Goal: Information Seeking & Learning: Learn about a topic

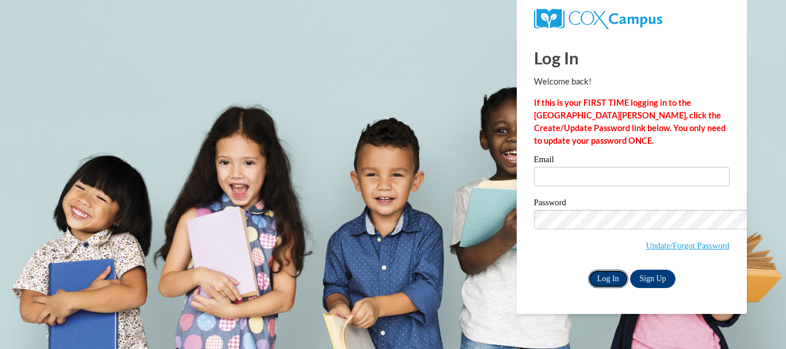
click at [588, 270] on input "Log In" at bounding box center [608, 279] width 40 height 18
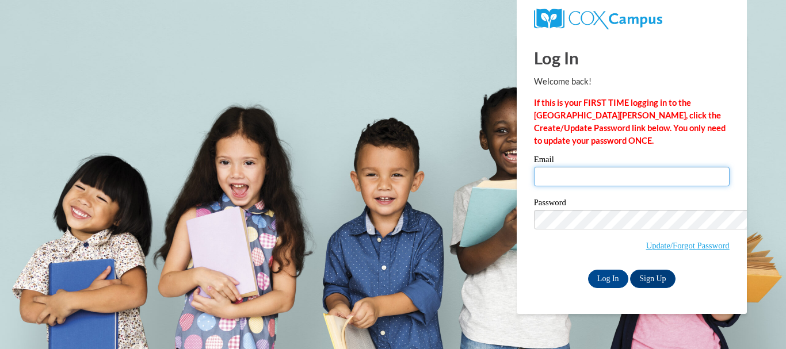
click at [534, 167] on input "Email" at bounding box center [632, 177] width 196 height 20
type input "[EMAIL_ADDRESS][DOMAIN_NAME]"
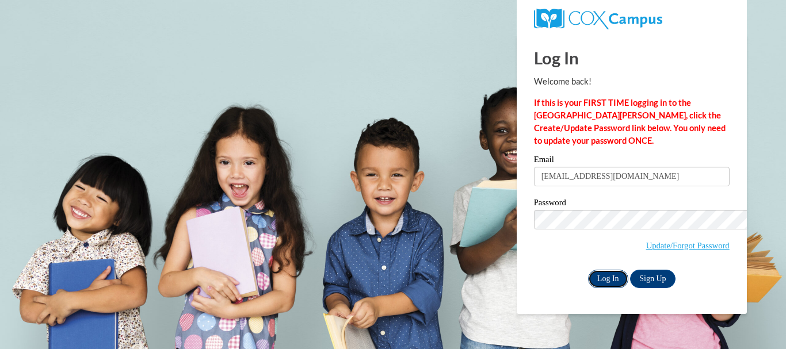
click at [588, 270] on input "Log In" at bounding box center [608, 279] width 40 height 18
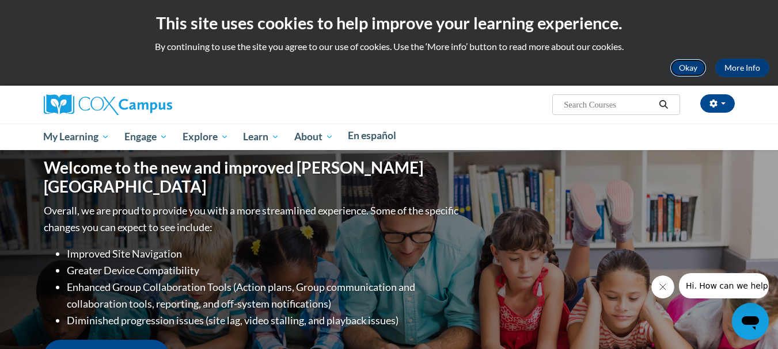
click at [688, 64] on button "Okay" at bounding box center [687, 68] width 37 height 18
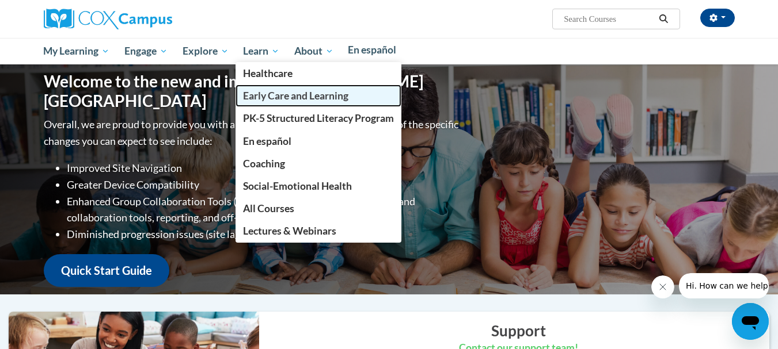
click at [287, 94] on span "Early Care and Learning" at bounding box center [295, 96] width 105 height 12
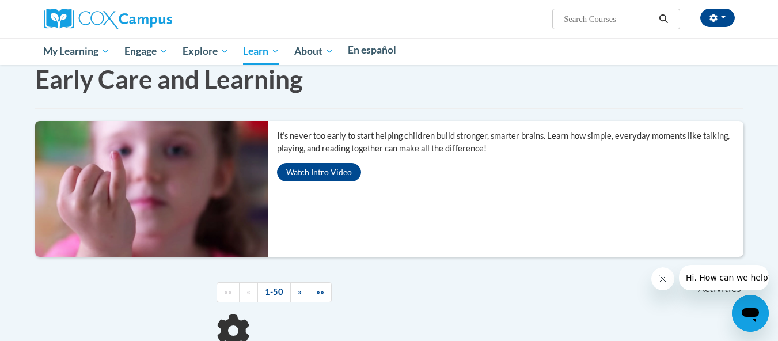
scroll to position [26, 0]
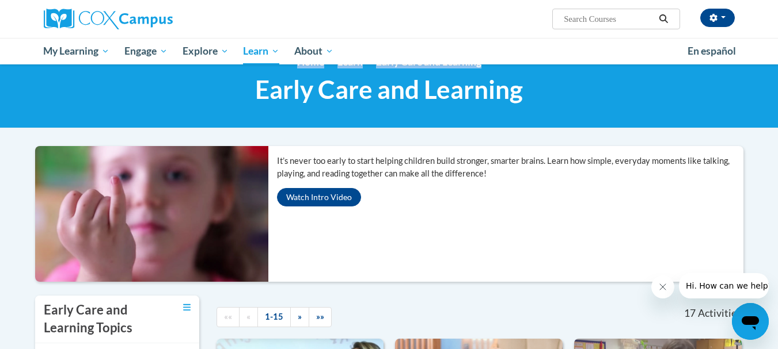
drag, startPoint x: 773, startPoint y: 54, endPoint x: 779, endPoint y: 55, distance: 5.8
click at [777, 55] on html "[PERSON_NAME] ([GEOGRAPHIC_DATA] Standard Time GMT+0500 ) My Profile Inbox My T…" at bounding box center [389, 148] width 778 height 349
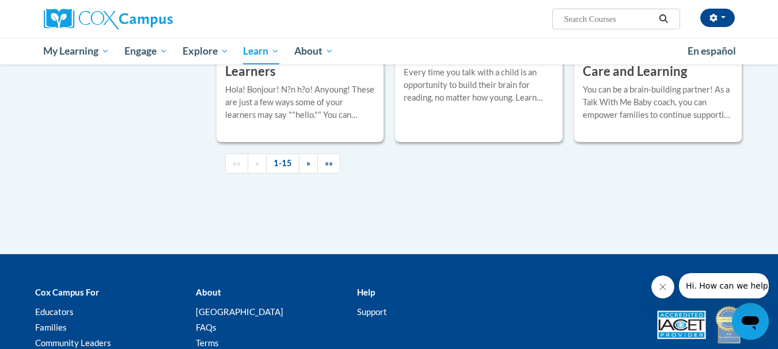
scroll to position [1747, 0]
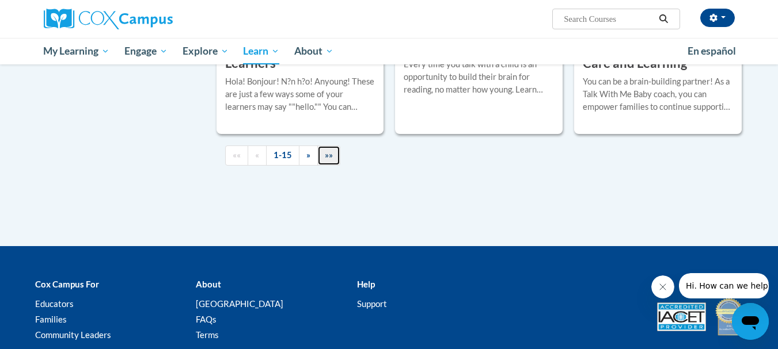
click at [321, 166] on link "»»" at bounding box center [328, 156] width 23 height 20
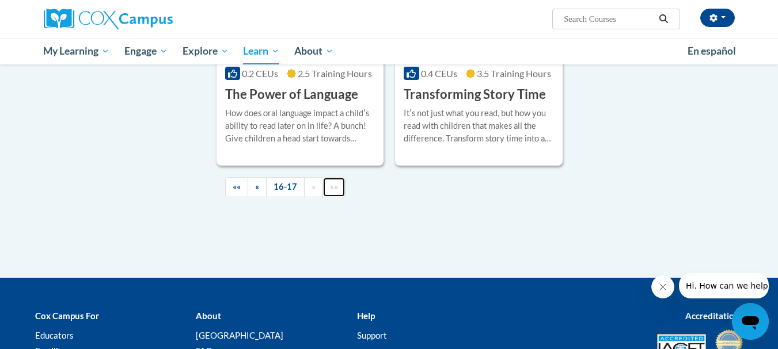
scroll to position [453, 0]
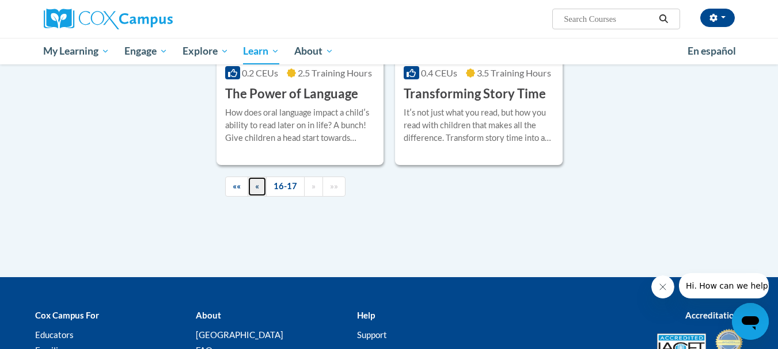
click at [249, 188] on link "«" at bounding box center [256, 187] width 19 height 20
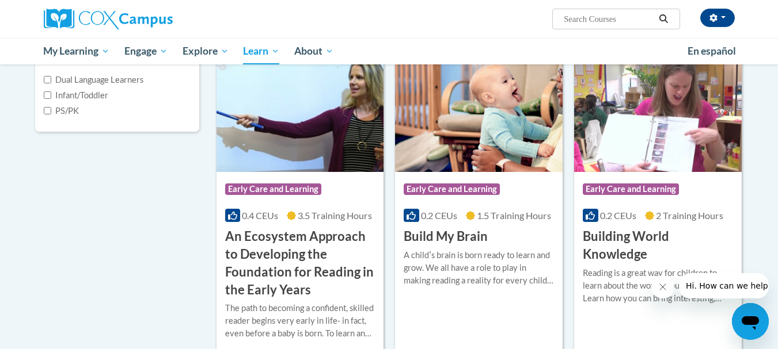
scroll to position [311, 0]
click at [459, 190] on span "Early Care and Learning" at bounding box center [451, 189] width 96 height 12
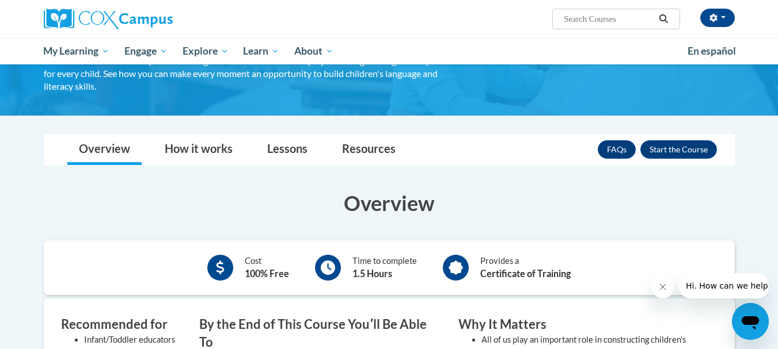
scroll to position [104, 0]
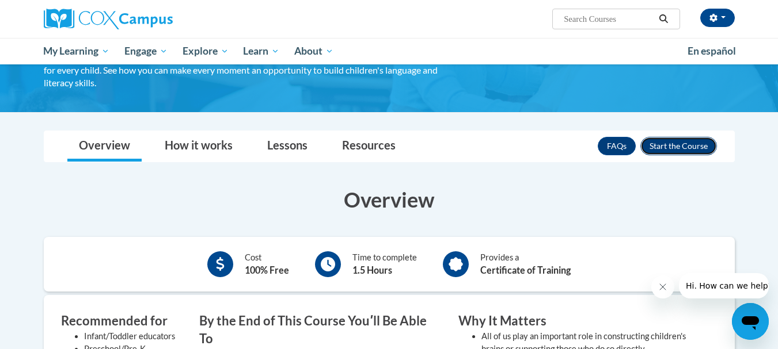
click at [670, 150] on button "Enroll" at bounding box center [678, 146] width 77 height 18
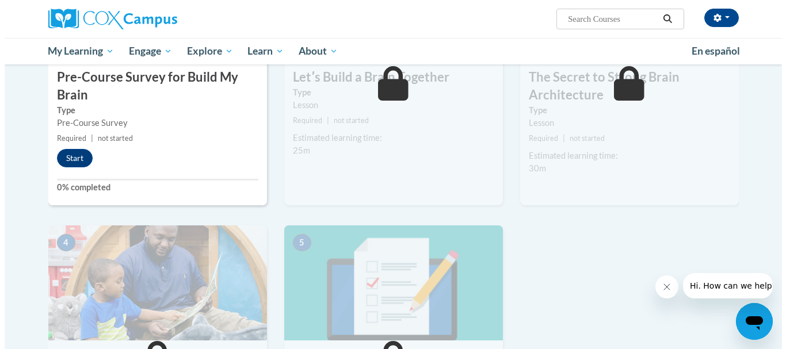
scroll to position [359, 0]
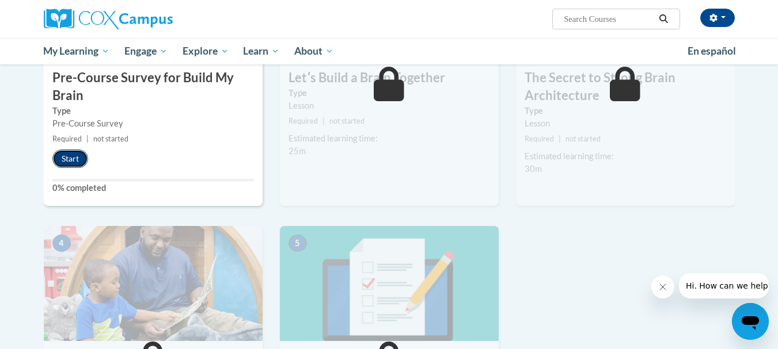
click at [69, 155] on button "Start" at bounding box center [70, 159] width 36 height 18
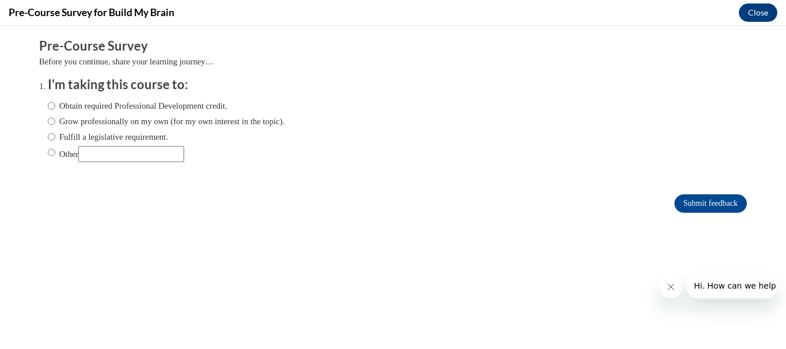
scroll to position [0, 0]
click at [90, 117] on label "Grow professionally on my own (for my own interest in the topic)." at bounding box center [166, 121] width 237 height 13
click at [55, 117] on input "Grow professionally on my own (for my own interest in the topic)." at bounding box center [51, 121] width 7 height 13
radio input "true"
click at [675, 209] on input "Submit feedback" at bounding box center [711, 204] width 73 height 18
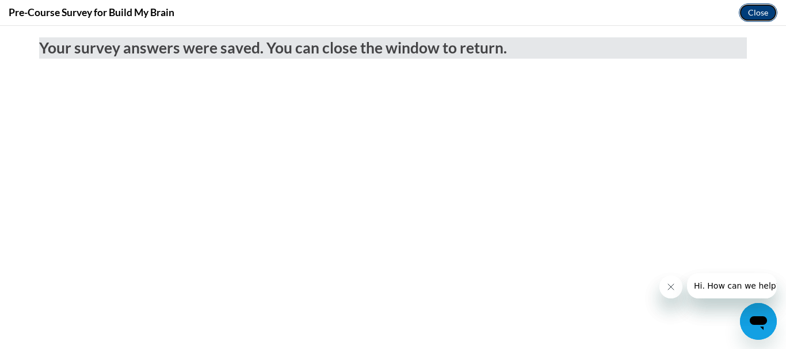
click at [756, 9] on button "Close" at bounding box center [758, 12] width 39 height 18
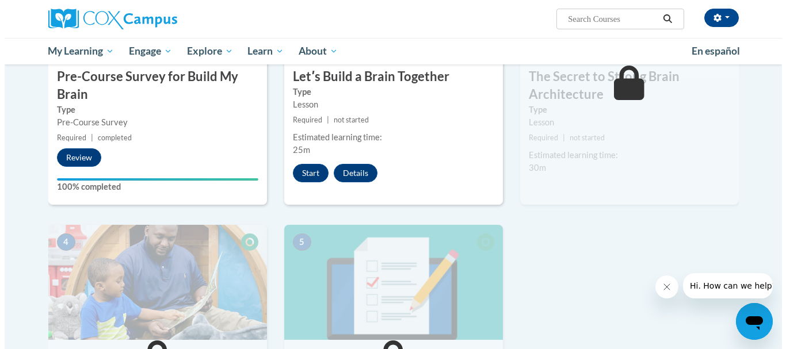
scroll to position [359, 0]
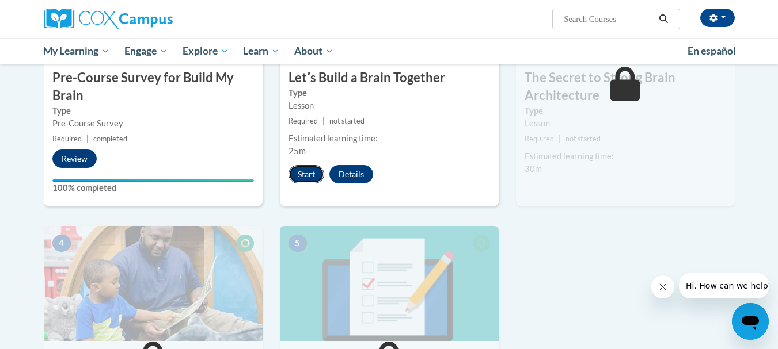
click at [305, 171] on button "Start" at bounding box center [306, 174] width 36 height 18
